Goal: Check status: Check status

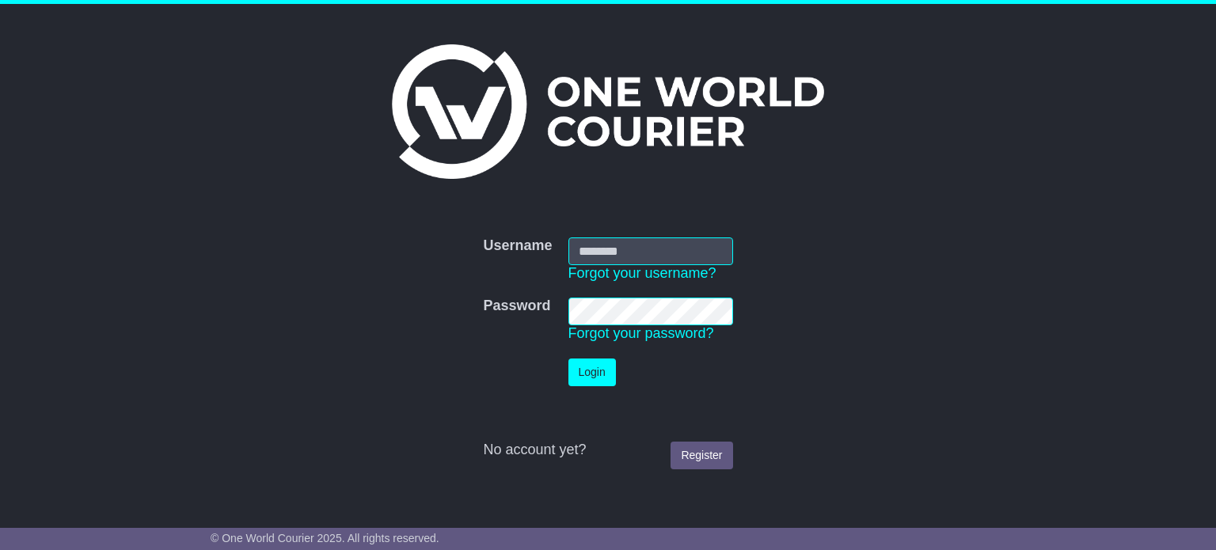
type input "**********"
click at [583, 380] on button "Login" at bounding box center [591, 372] width 47 height 28
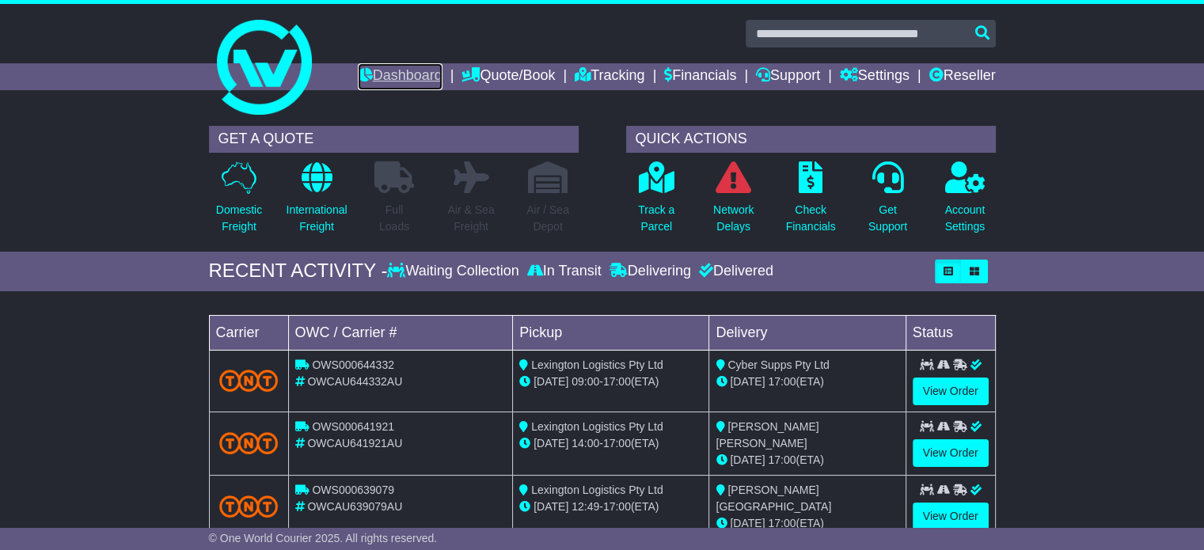
click at [385, 69] on link "Dashboard" at bounding box center [400, 76] width 85 height 27
click at [399, 81] on link "Dashboard" at bounding box center [400, 76] width 85 height 27
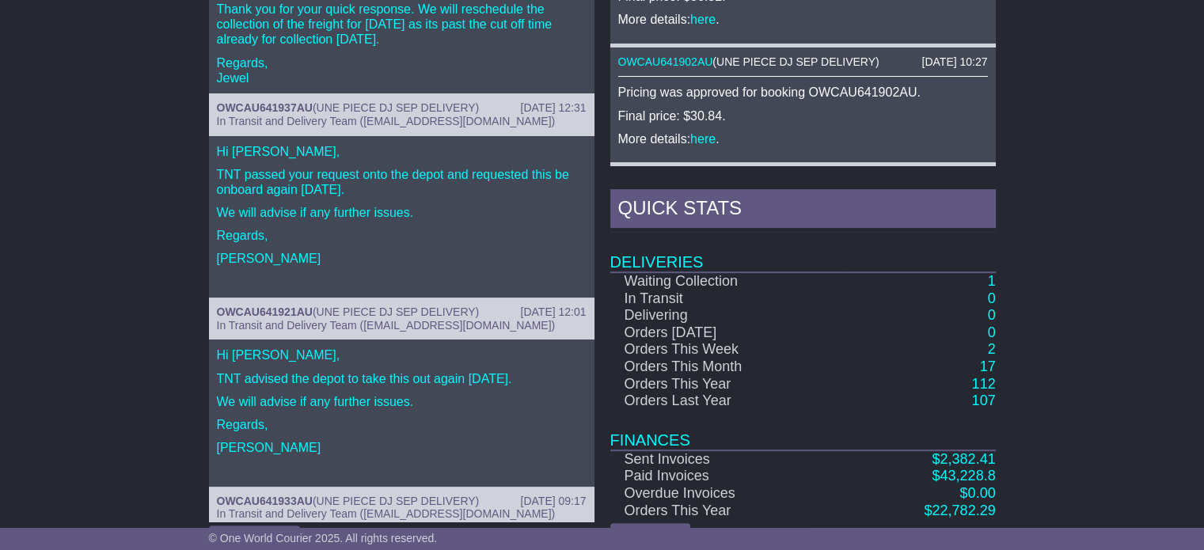
scroll to position [829, 0]
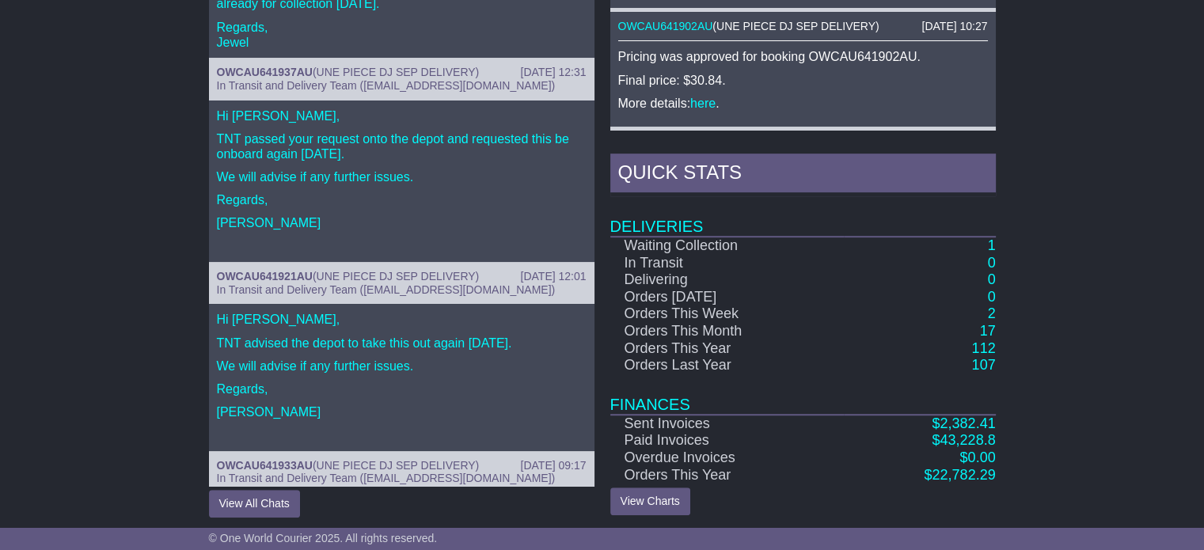
click at [986, 237] on td "1" at bounding box center [920, 246] width 152 height 18
click at [988, 237] on link "1" at bounding box center [991, 245] width 8 height 16
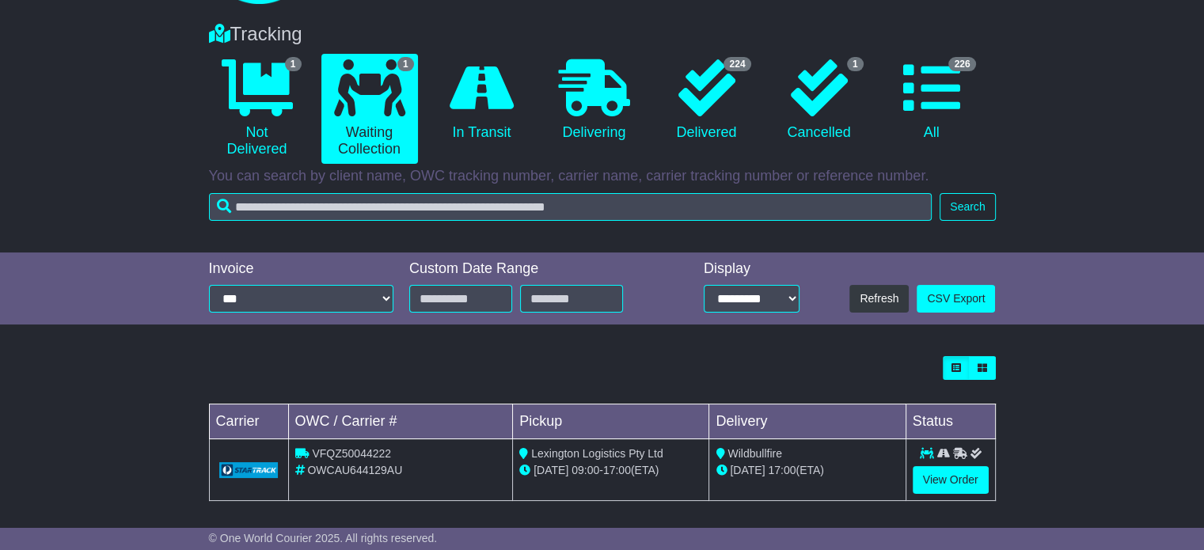
scroll to position [116, 0]
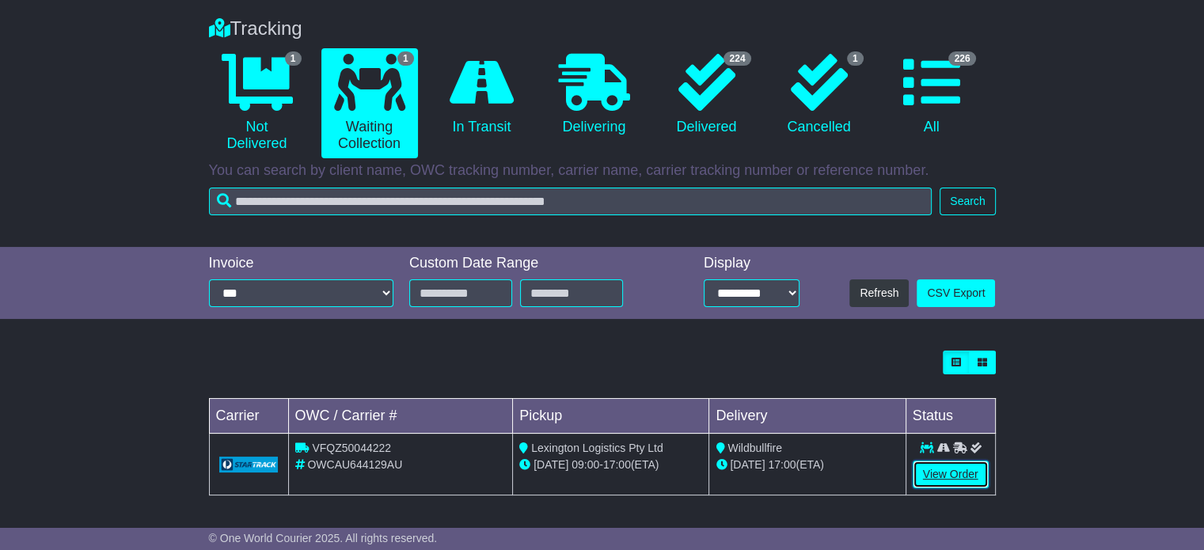
click at [946, 480] on link "View Order" at bounding box center [950, 475] width 76 height 28
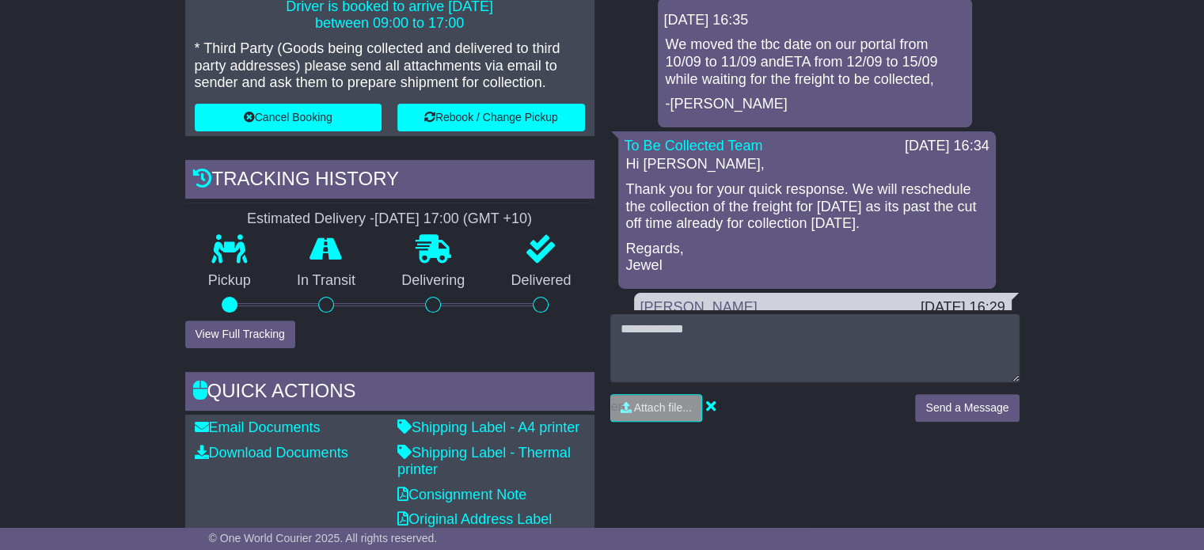
scroll to position [475, 0]
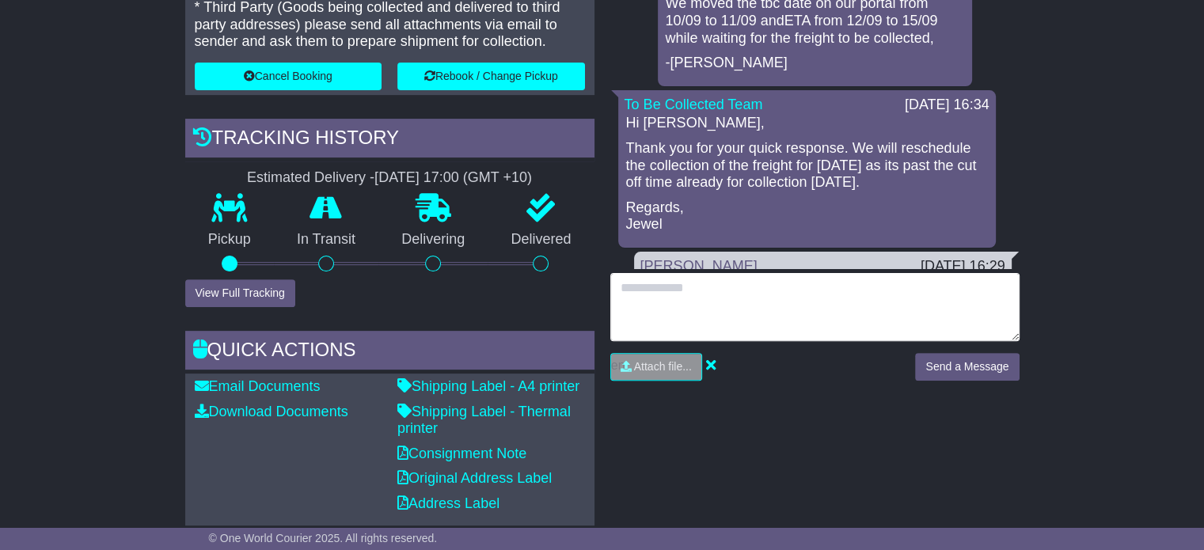
click at [750, 309] on textarea at bounding box center [814, 307] width 409 height 68
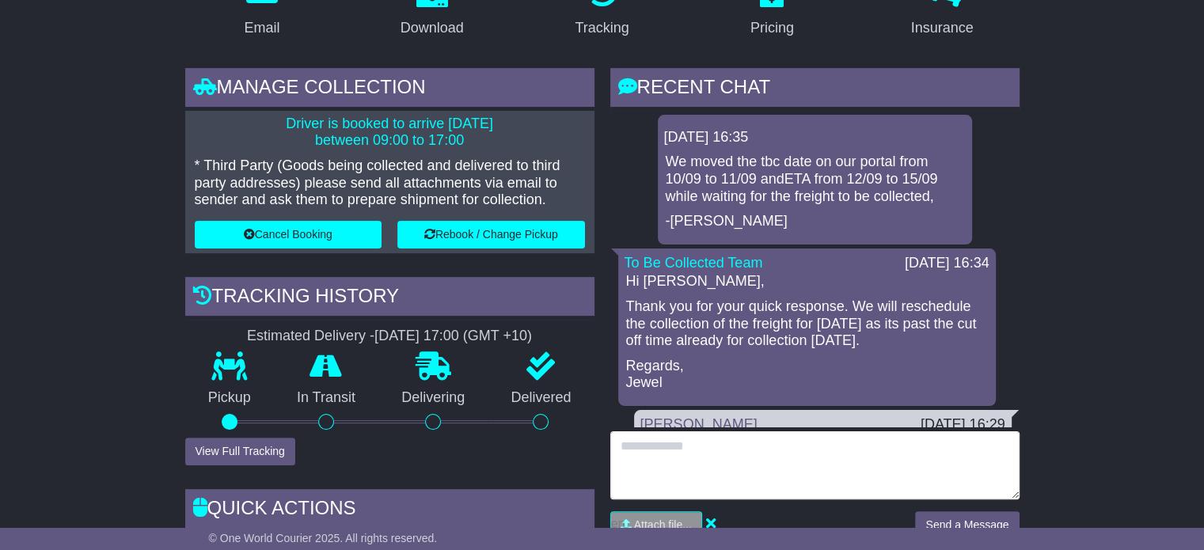
scroll to position [396, 0]
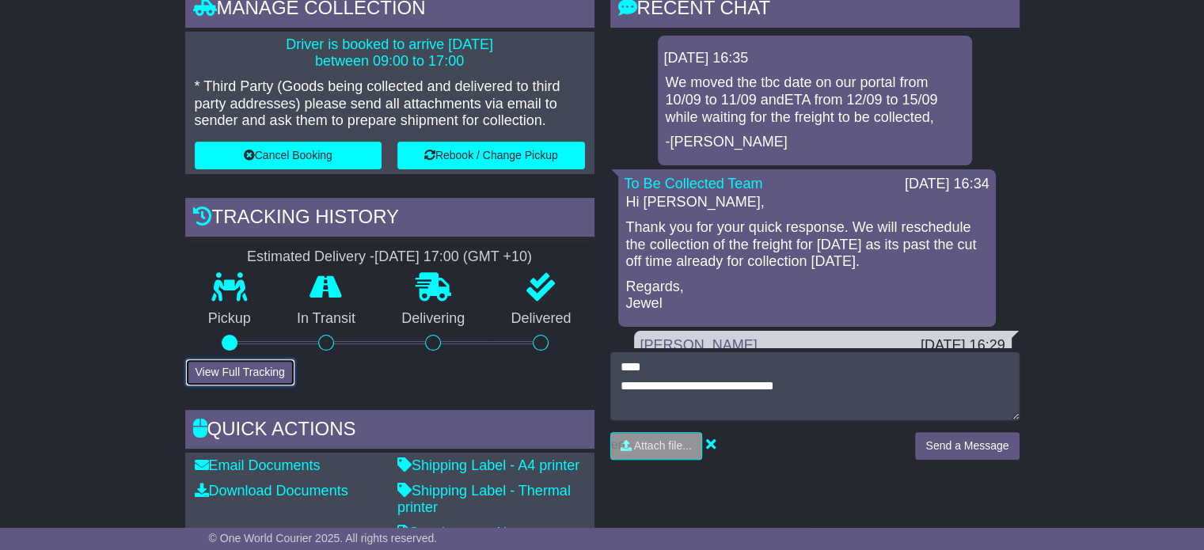
click at [247, 374] on button "View Full Tracking" at bounding box center [240, 372] width 110 height 28
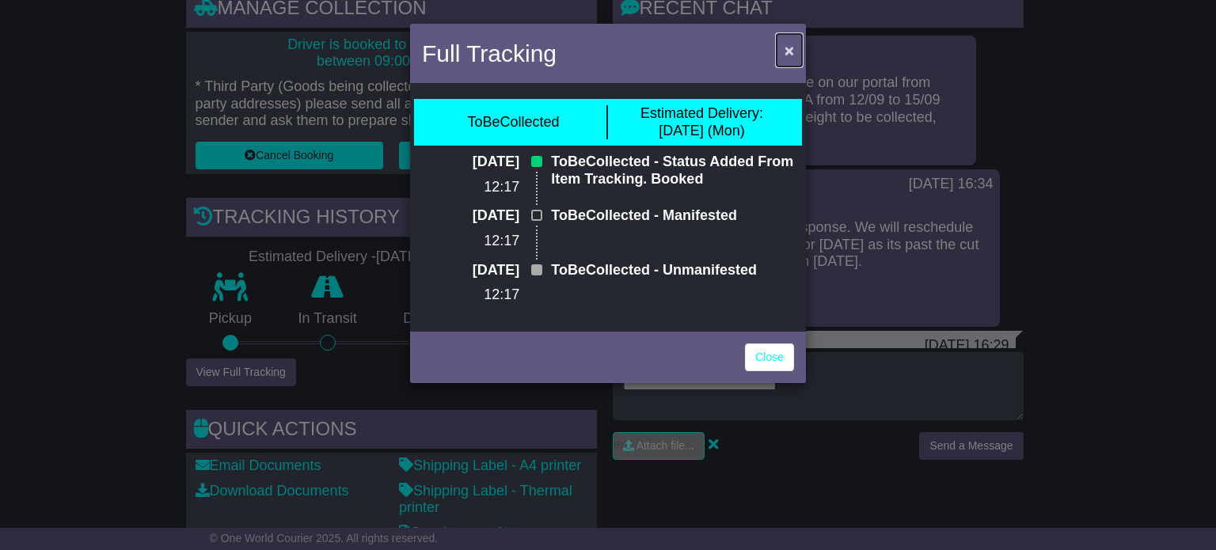
click at [791, 45] on span "×" at bounding box center [788, 50] width 9 height 18
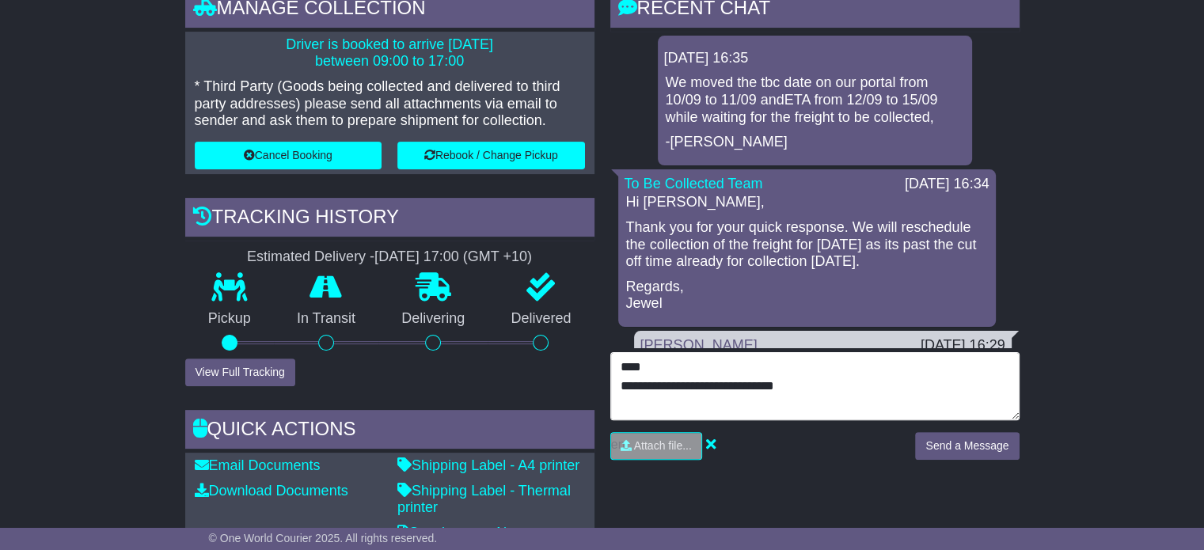
click at [799, 386] on textarea "**********" at bounding box center [814, 386] width 409 height 68
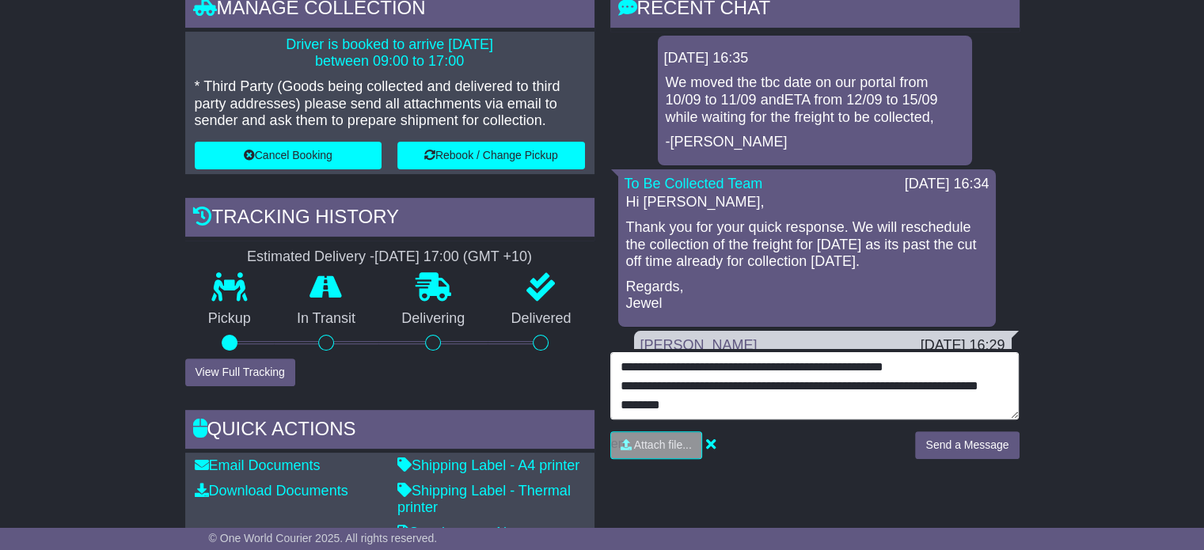
scroll to position [51, 0]
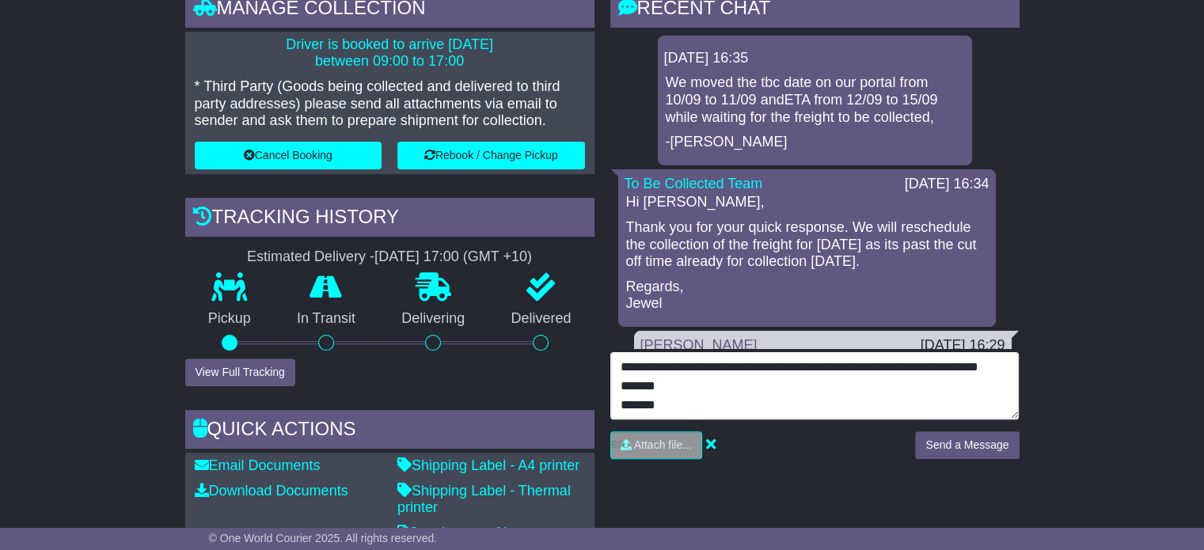
type textarea "**********"
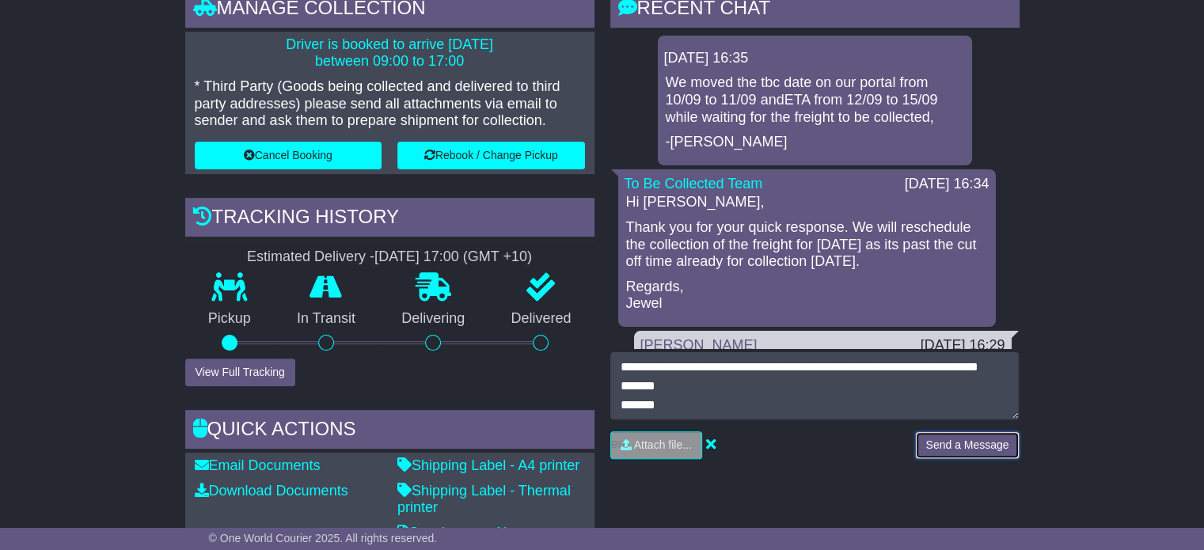
click at [976, 440] on button "Send a Message" at bounding box center [967, 445] width 104 height 28
